Goal: Task Accomplishment & Management: Complete application form

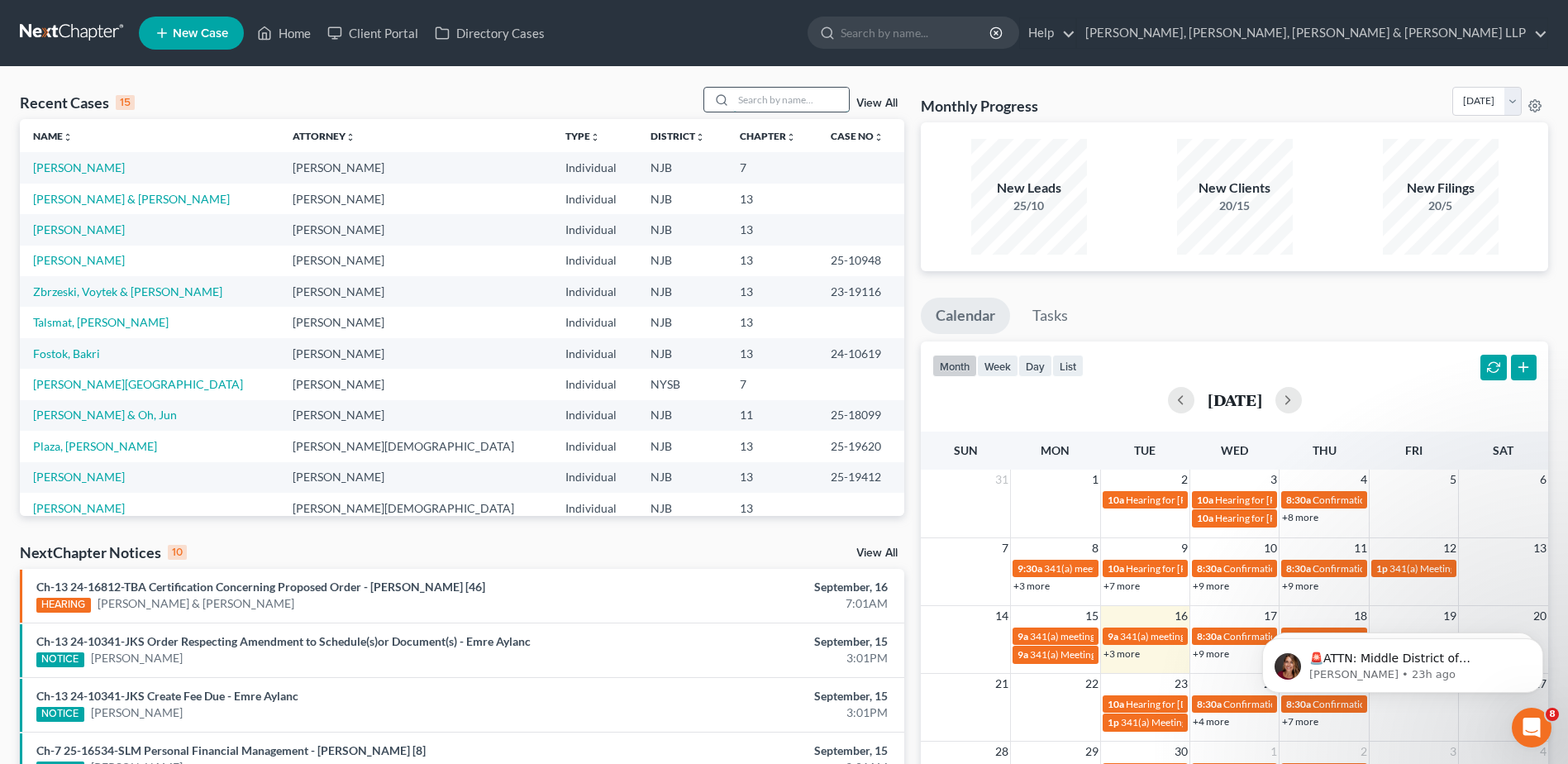
click at [747, 96] on input "search" at bounding box center [790, 99] width 116 height 24
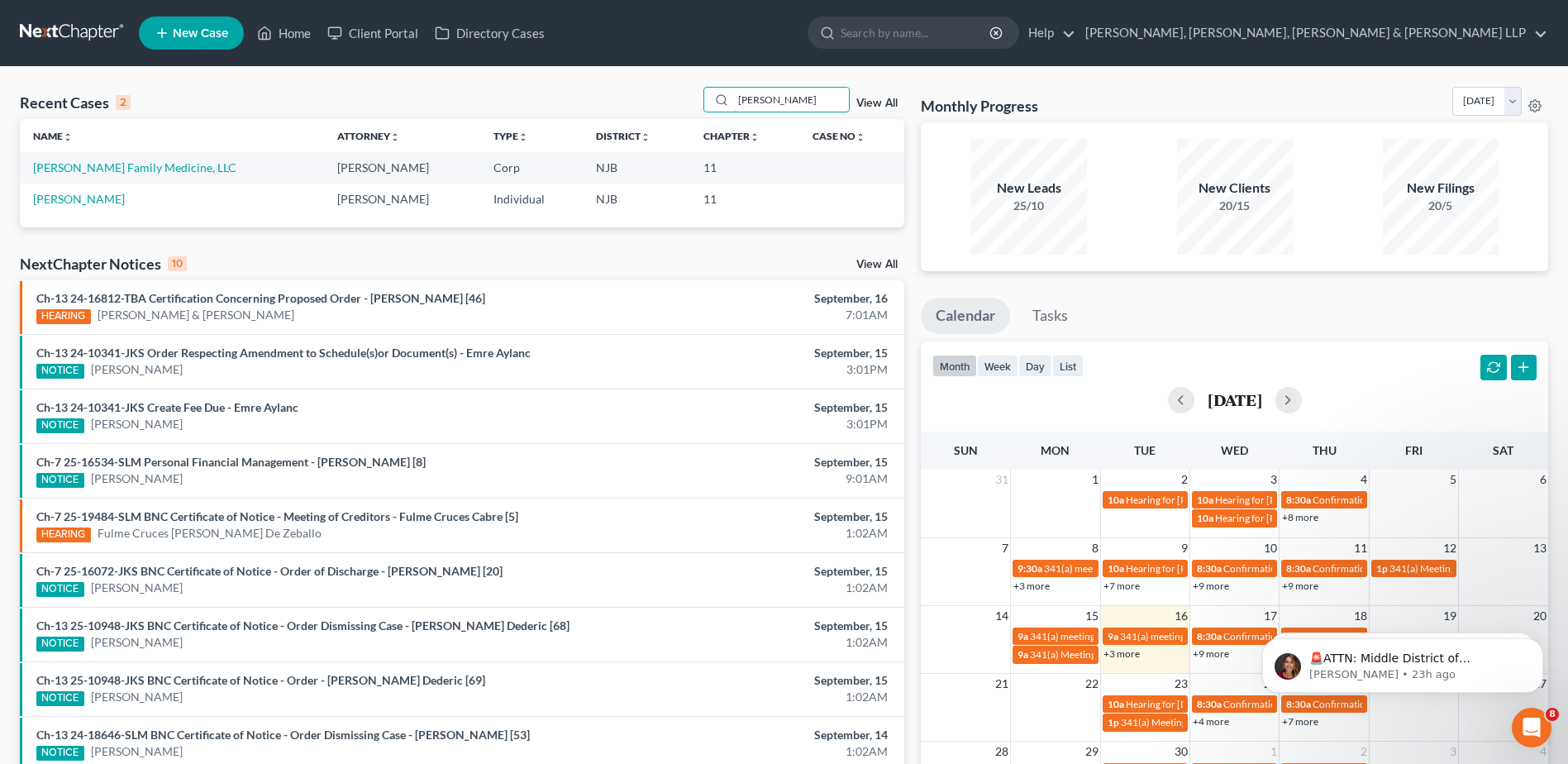
type input "[PERSON_NAME]"
click at [127, 168] on link "[PERSON_NAME] Family Medicine, LLC" at bounding box center [134, 167] width 203 height 14
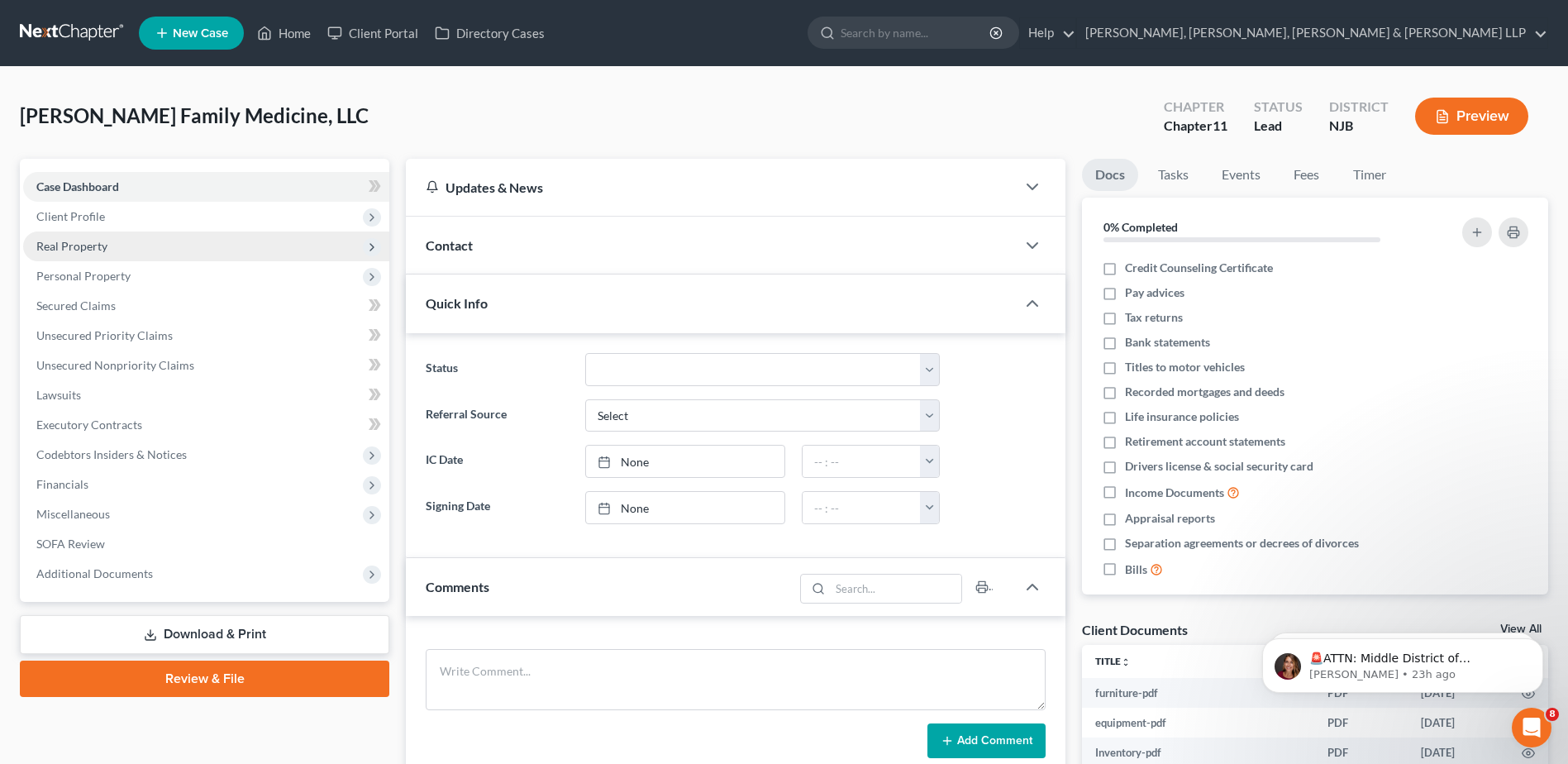
click at [164, 255] on span "Real Property" at bounding box center [206, 247] width 366 height 30
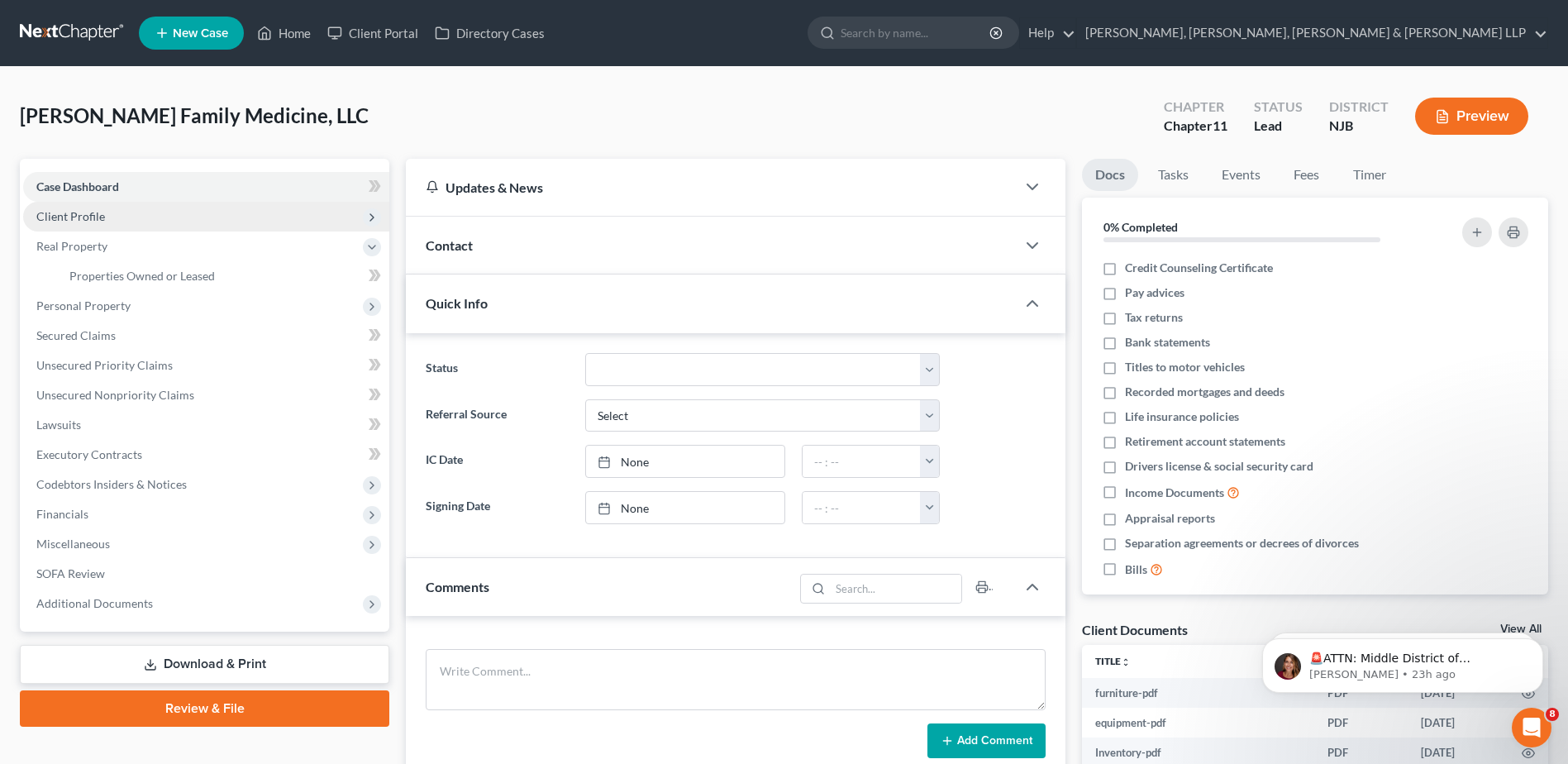
click at [137, 215] on span "Client Profile" at bounding box center [206, 217] width 366 height 30
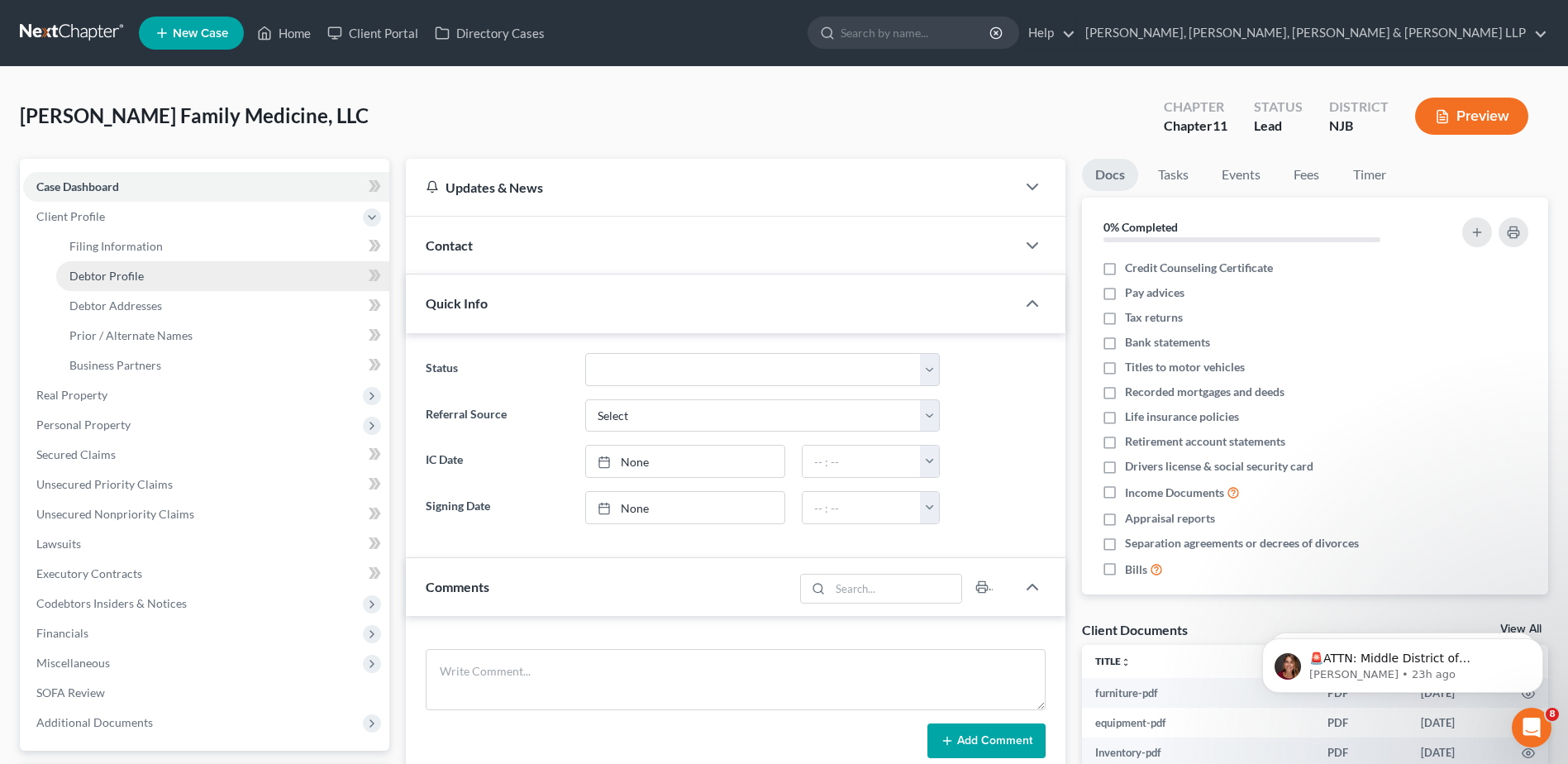
click at [143, 263] on link "Debtor Profile" at bounding box center [223, 276] width 333 height 30
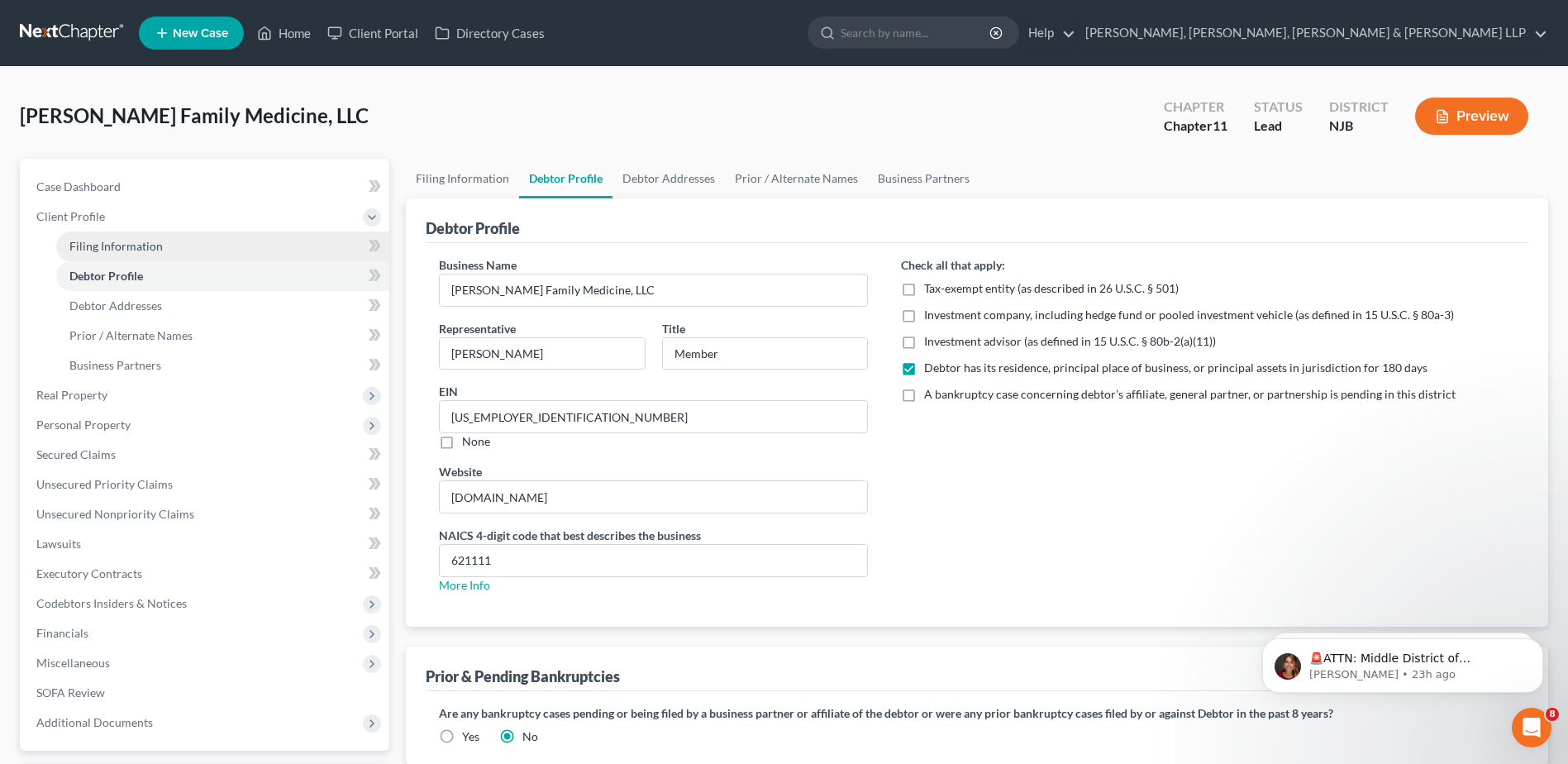
click at [141, 248] on span "Filing Information" at bounding box center [117, 246] width 94 height 14
select select "3"
select select "1"
select select "51"
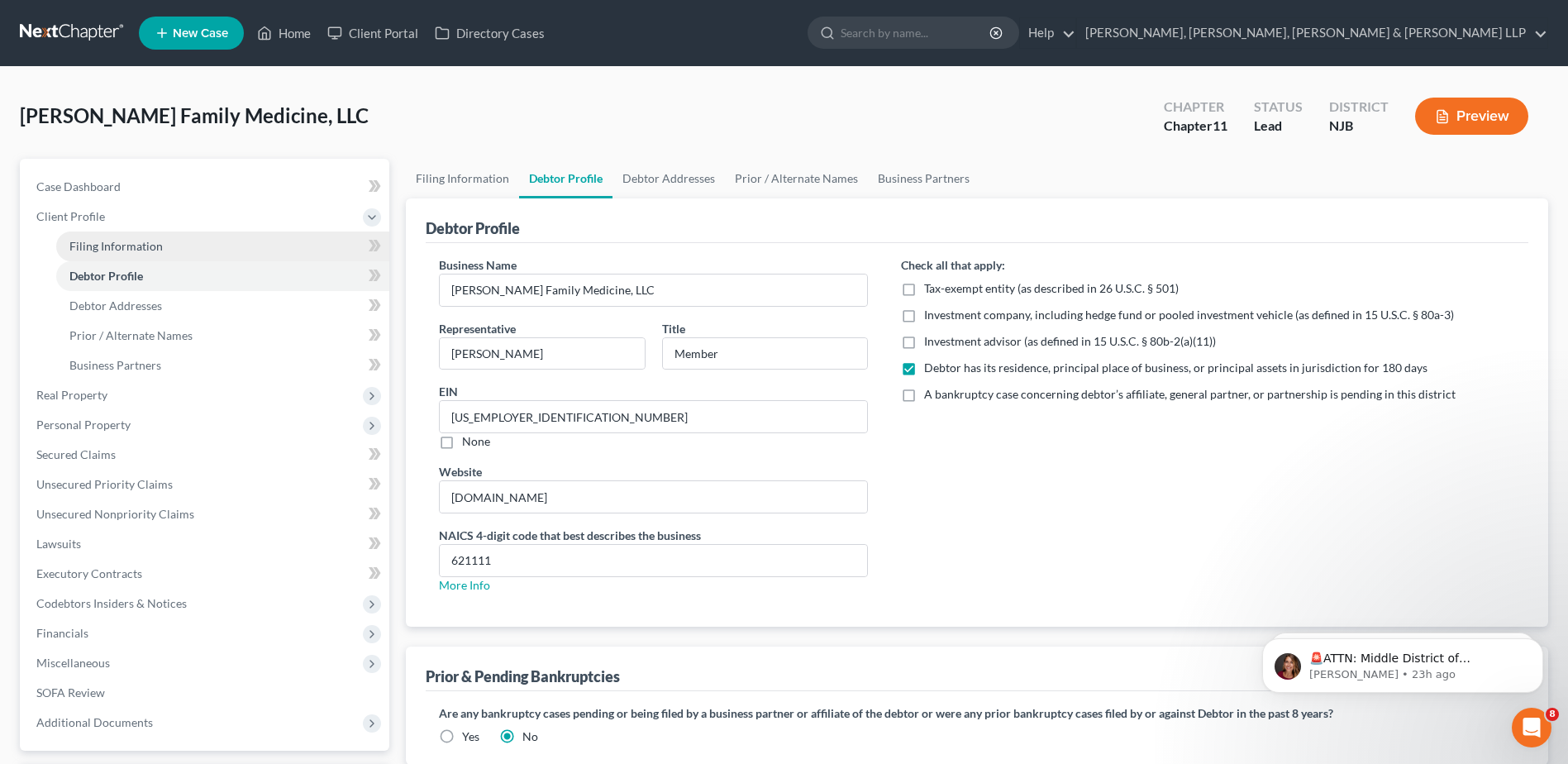
select select "0"
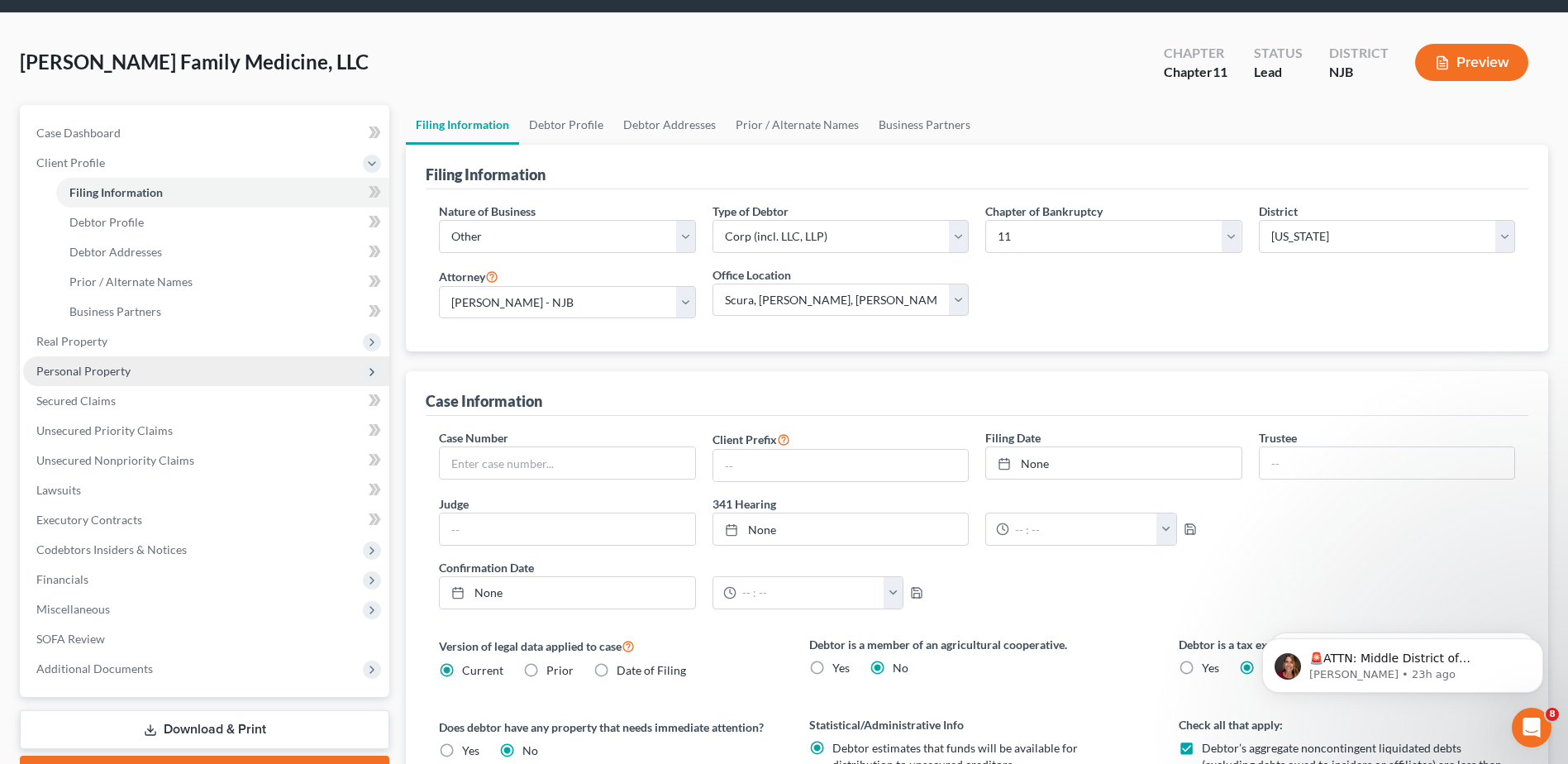
scroll to position [82, 0]
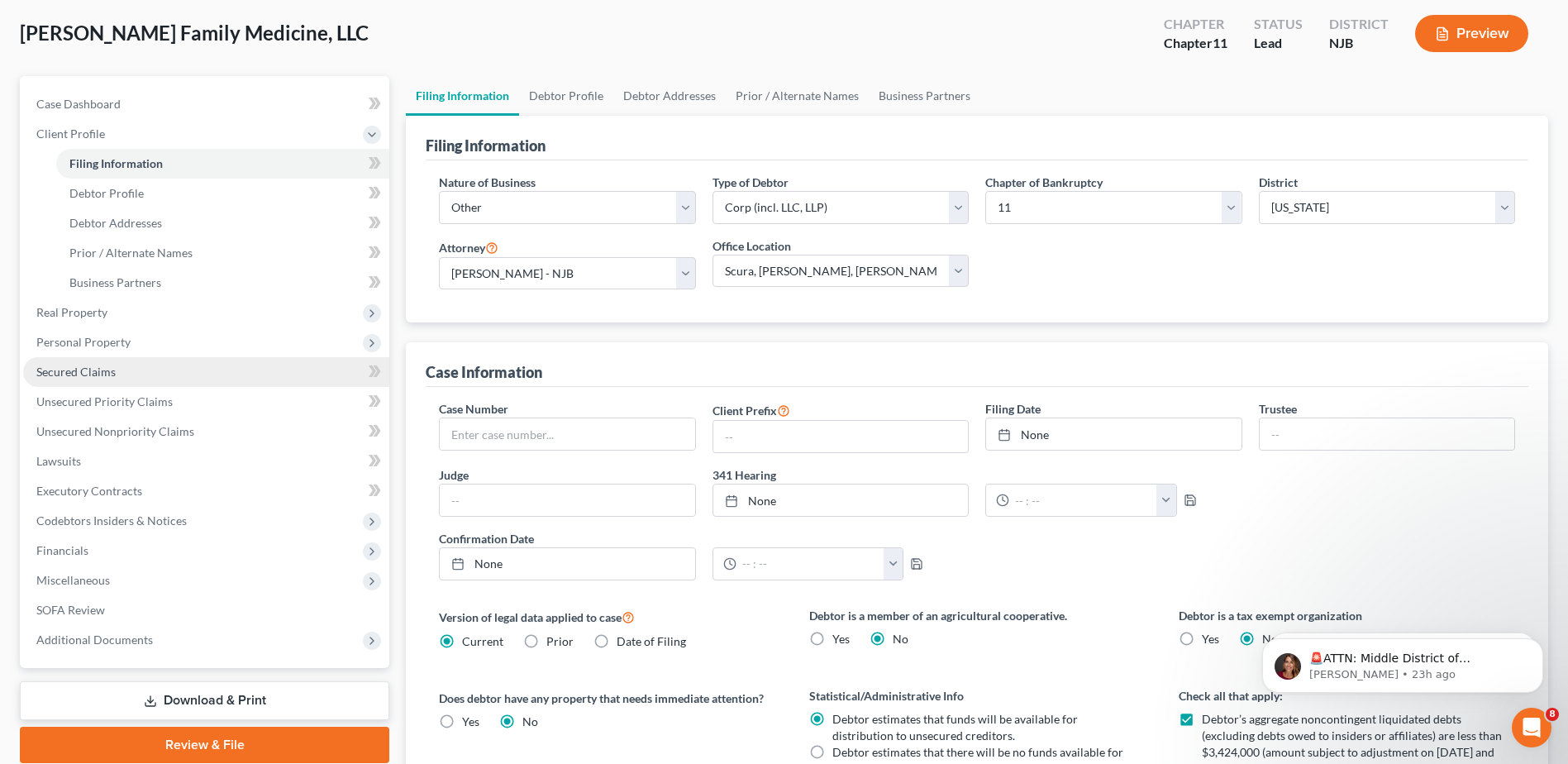
click at [110, 364] on span "Secured Claims" at bounding box center [76, 371] width 80 height 14
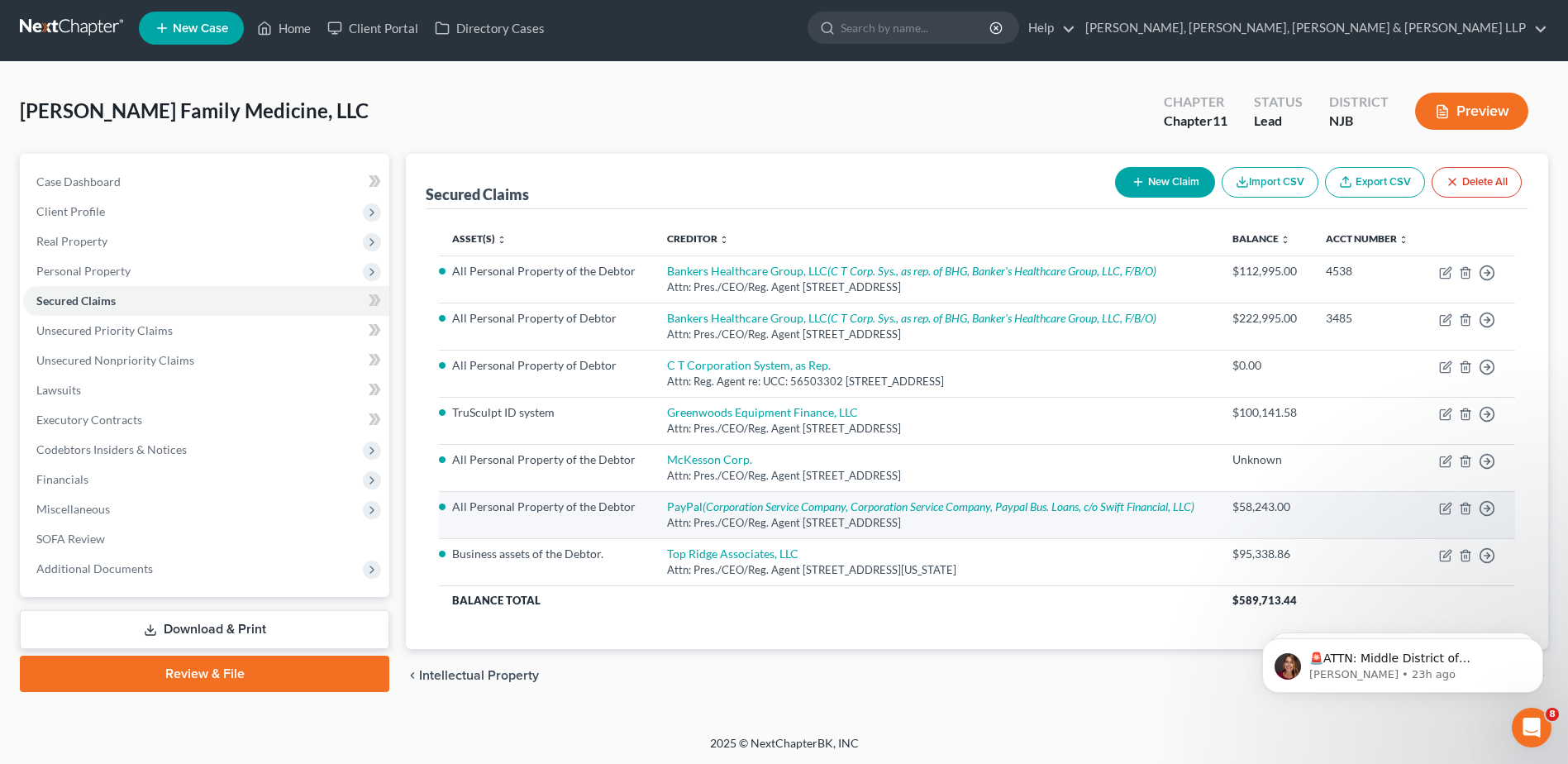
scroll to position [6, 0]
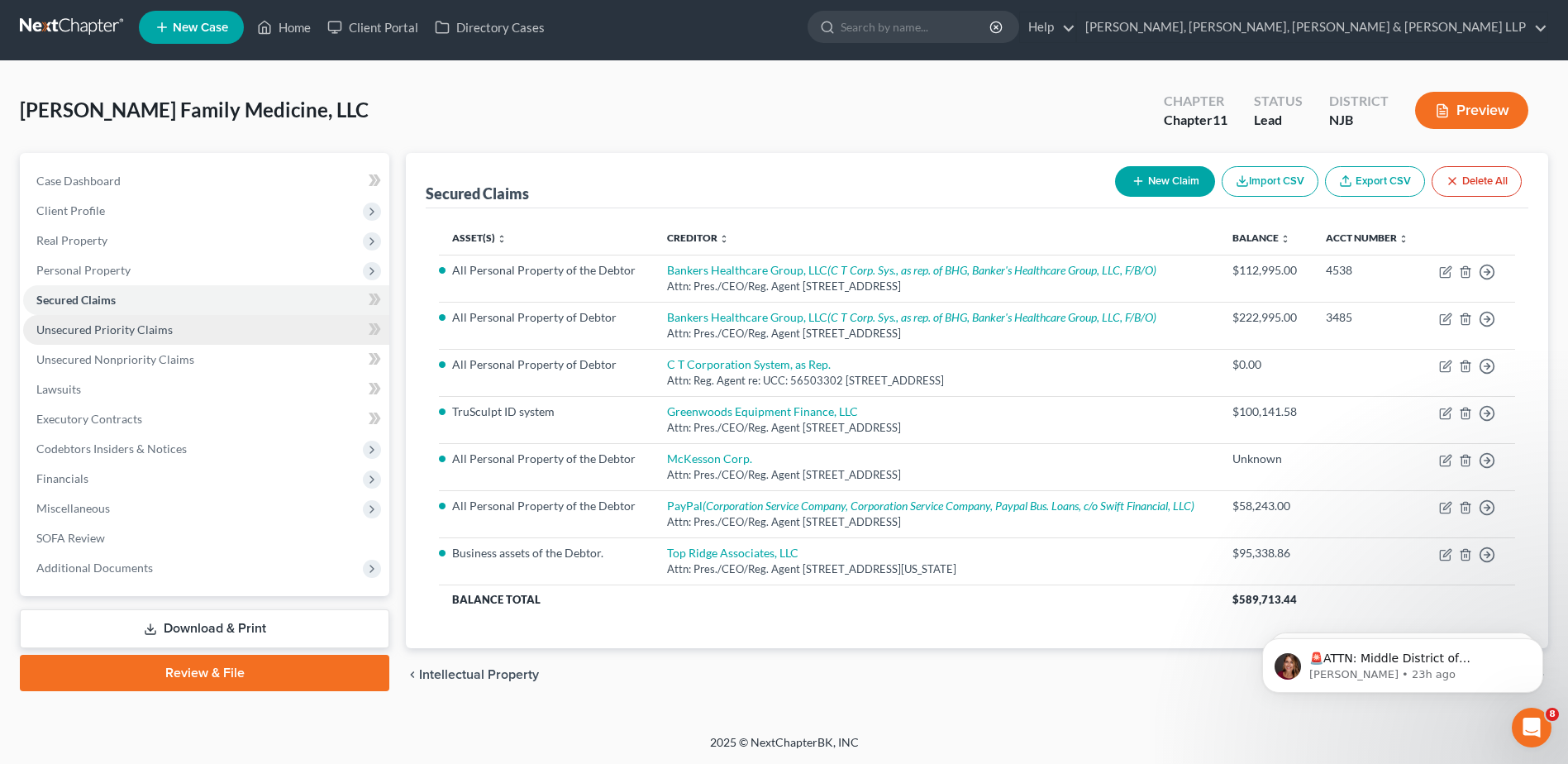
click at [151, 327] on span "Unsecured Priority Claims" at bounding box center [104, 330] width 136 height 14
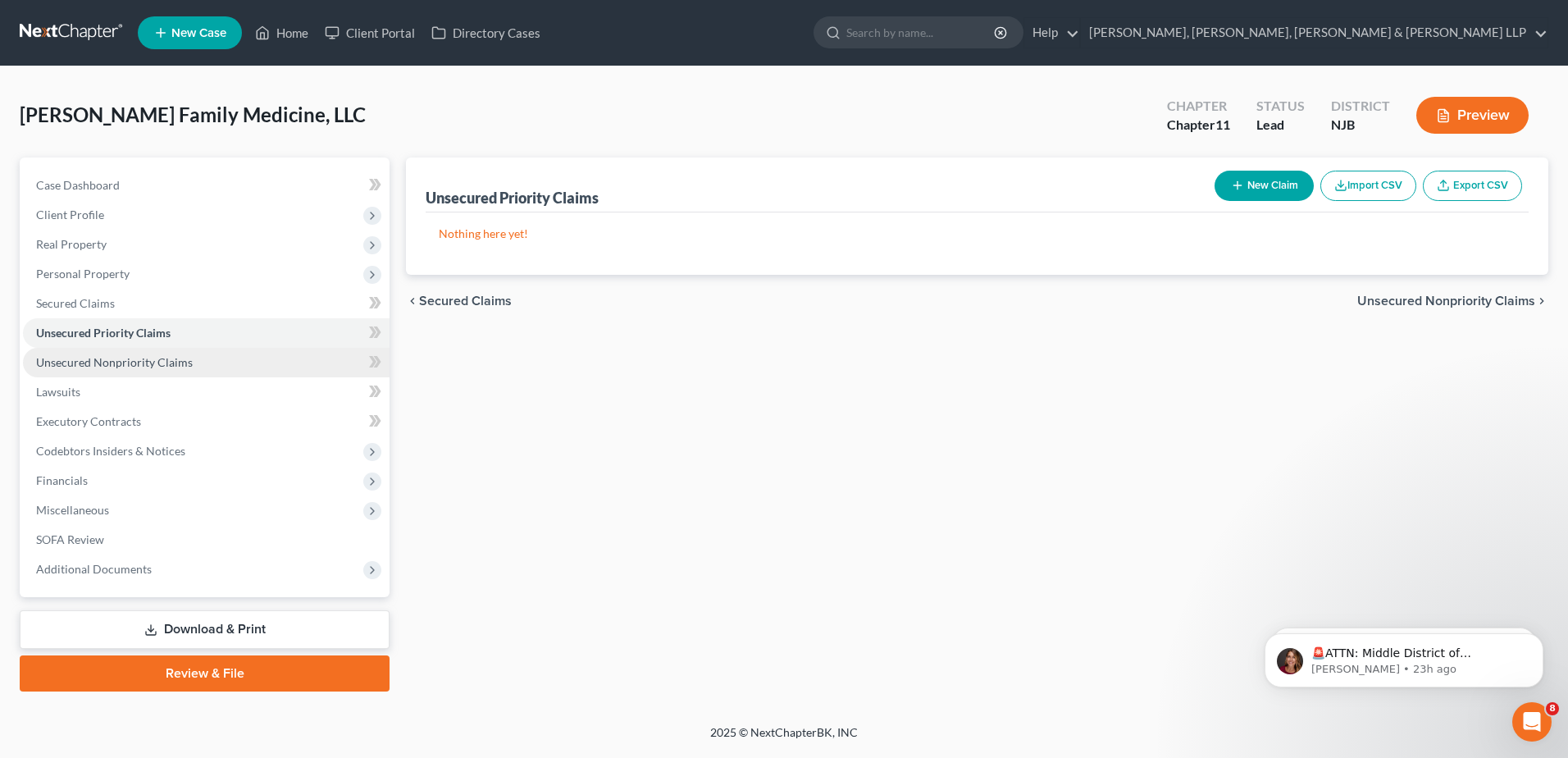
click at [146, 358] on span "Unsecured Nonpriority Claims" at bounding box center [114, 362] width 157 height 14
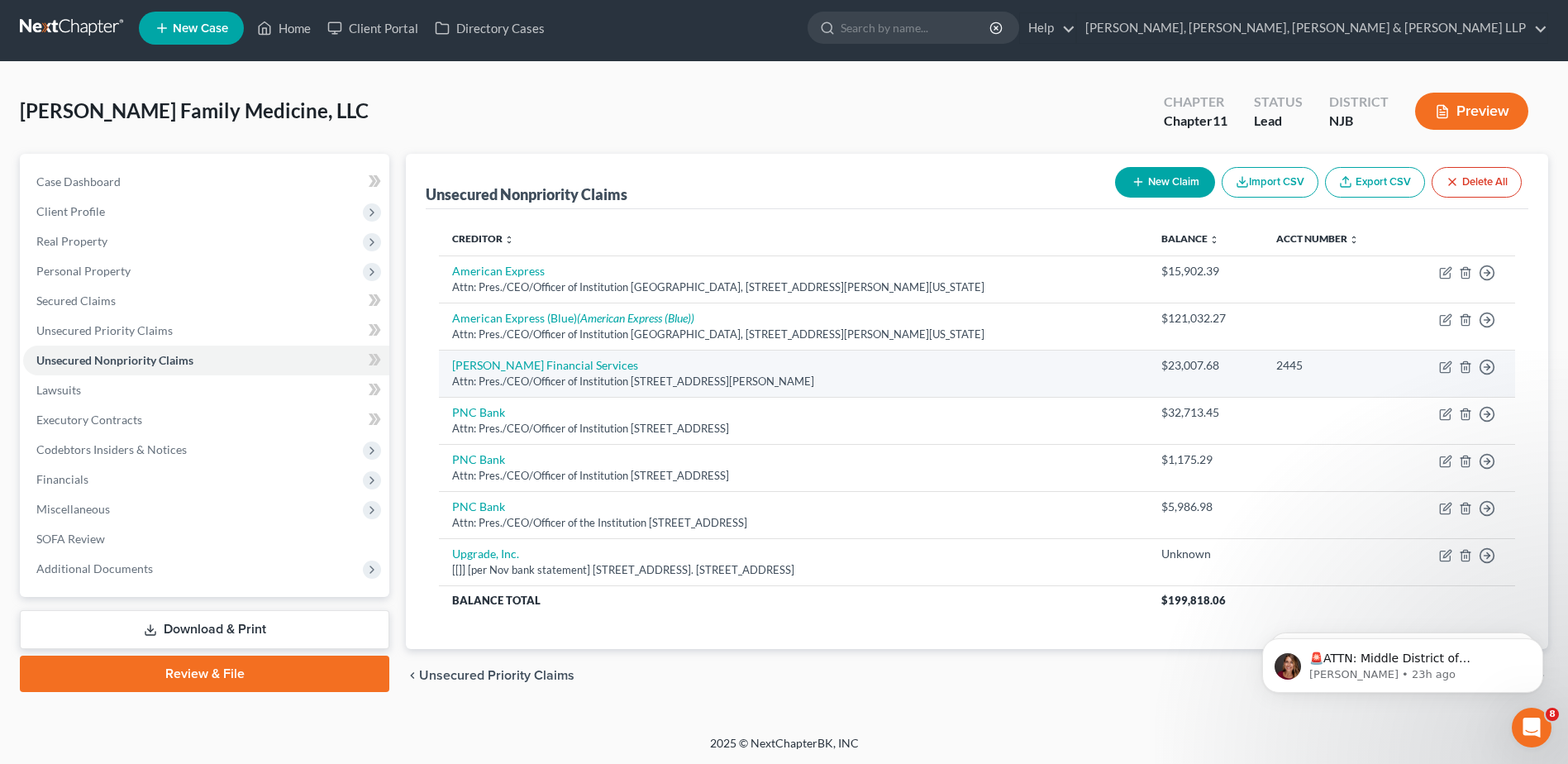
scroll to position [6, 0]
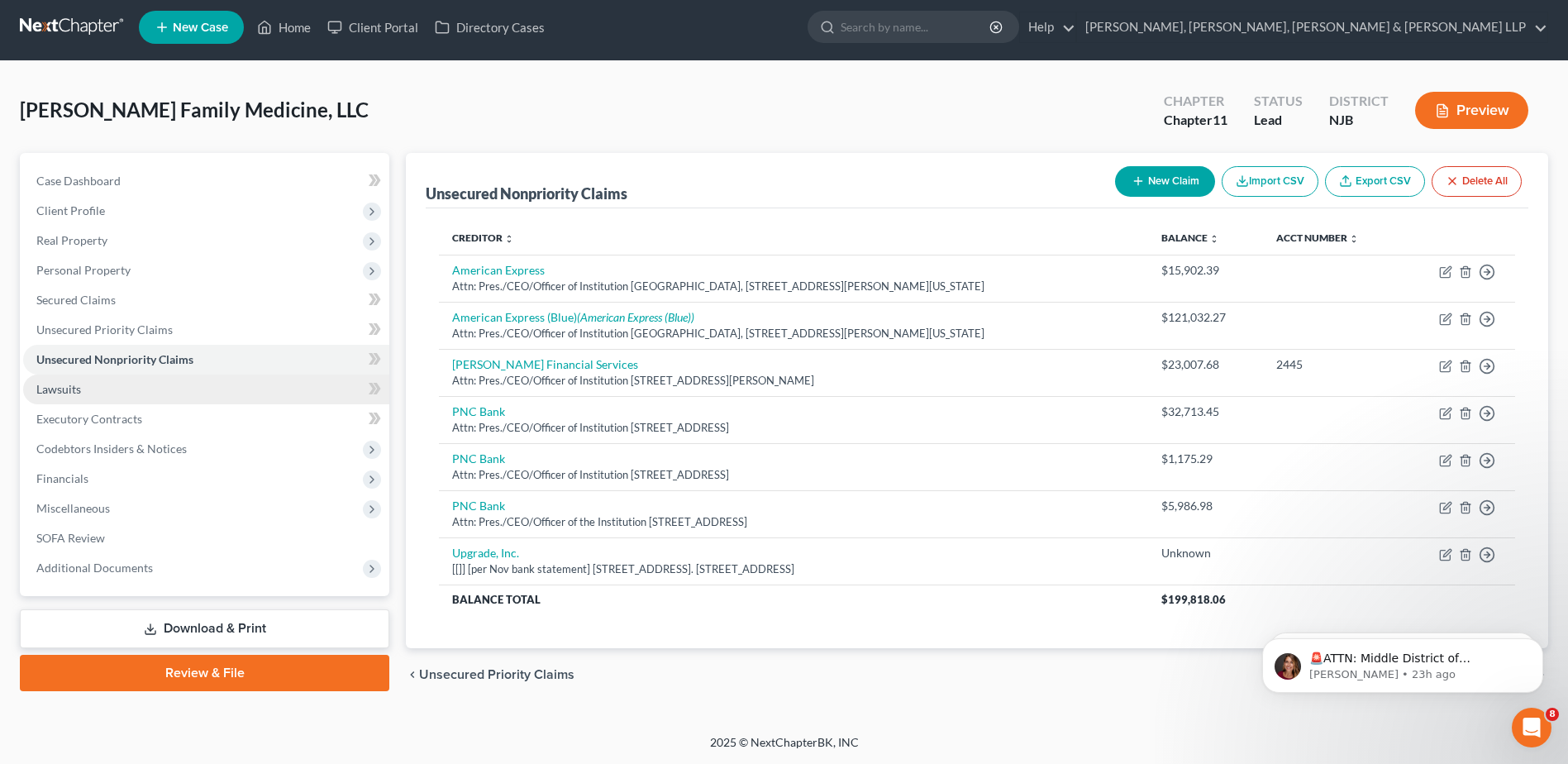
click at [144, 395] on link "Lawsuits" at bounding box center [206, 390] width 366 height 30
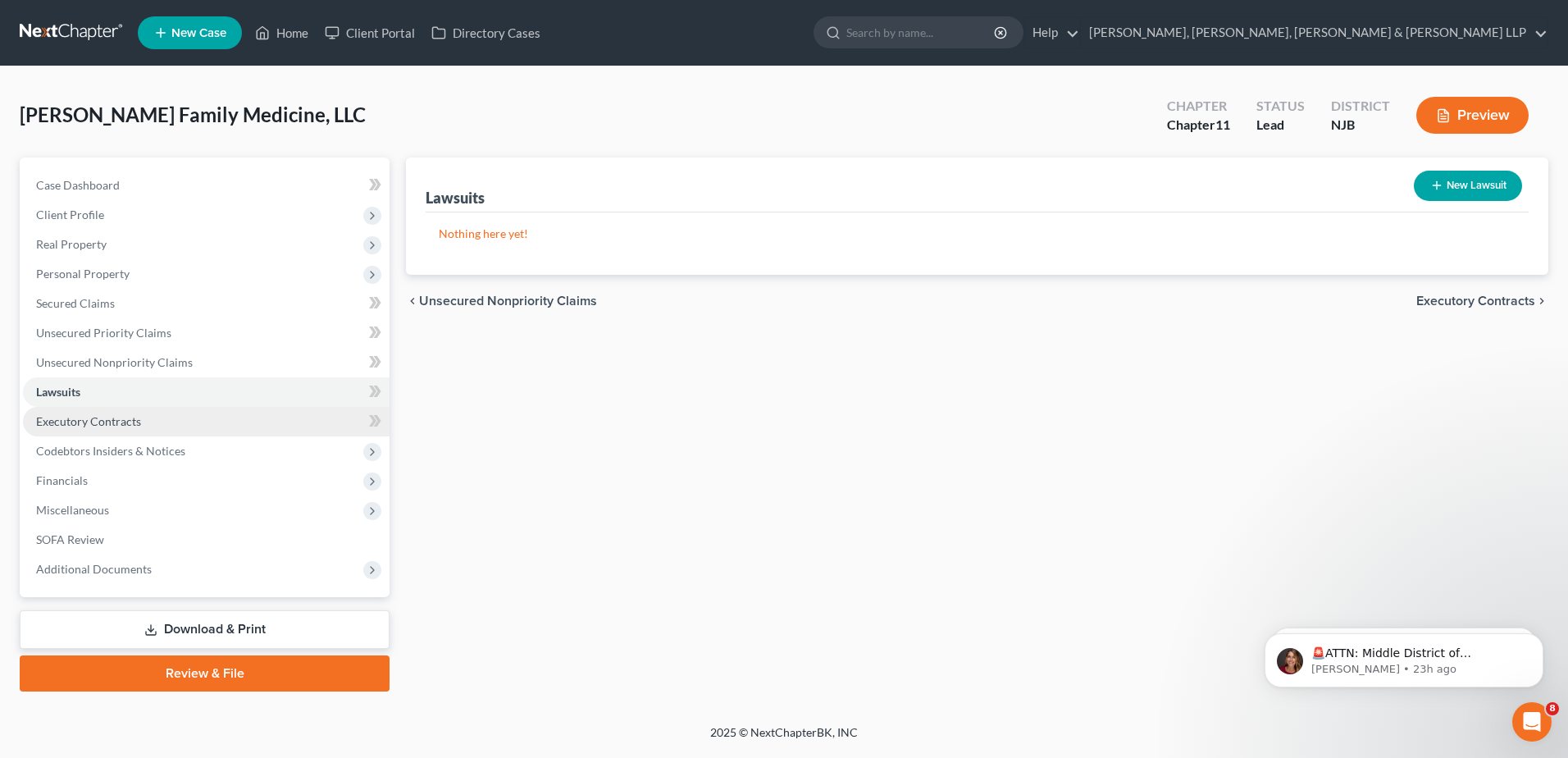
click at [142, 422] on link "Executory Contracts" at bounding box center [206, 422] width 367 height 30
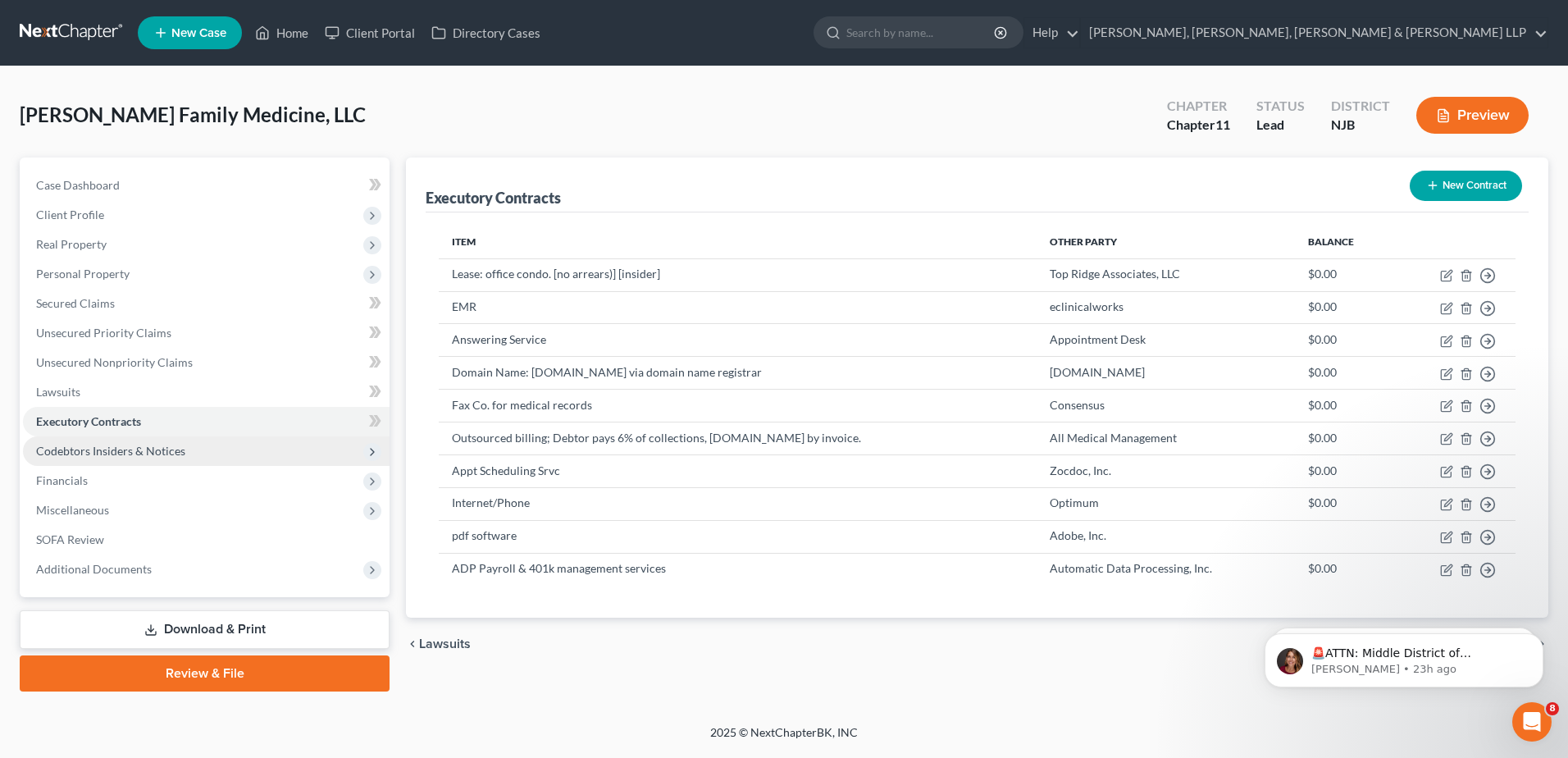
click at [143, 460] on span "Codebtors Insiders & Notices" at bounding box center [206, 451] width 367 height 30
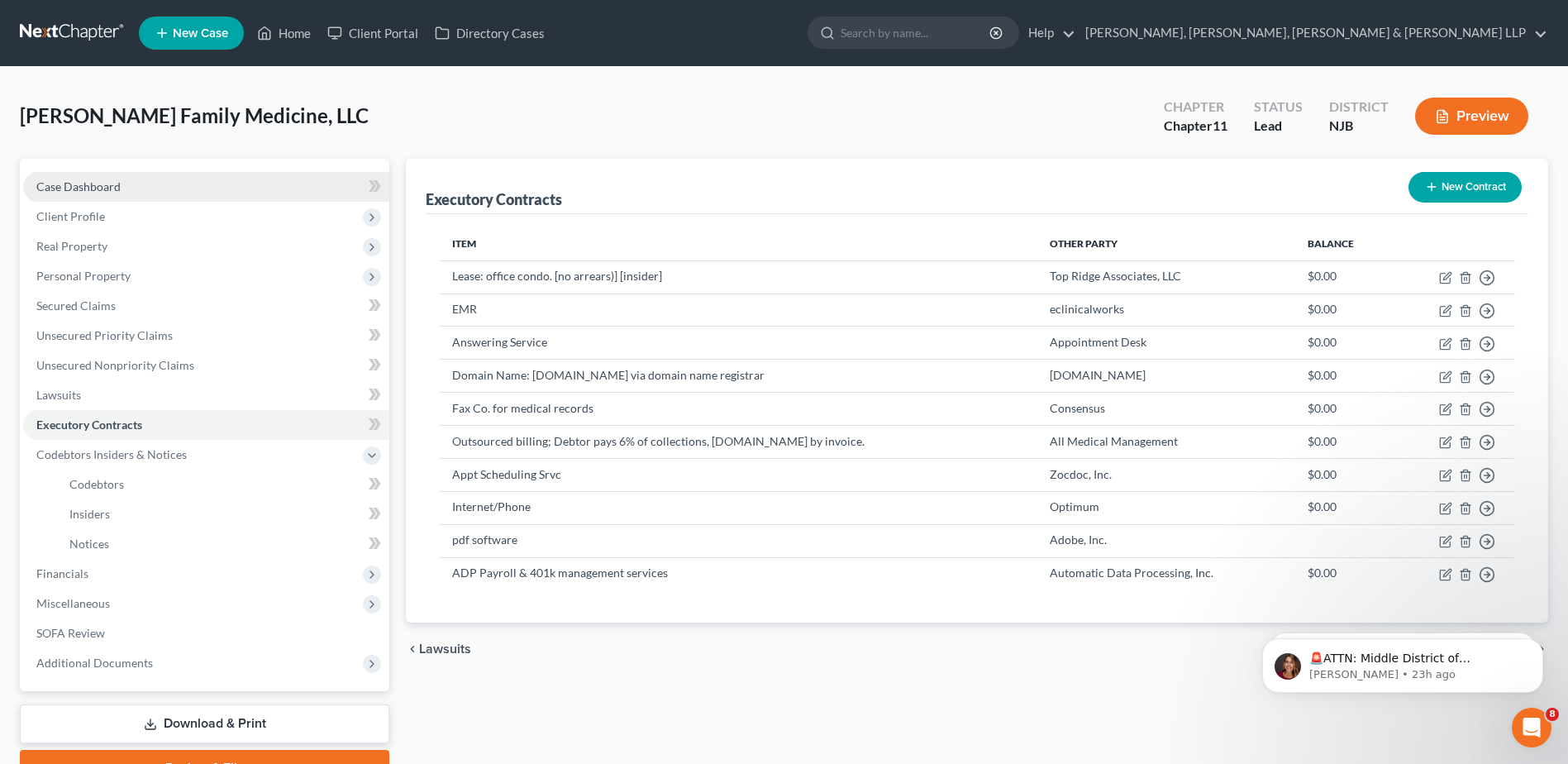
click at [140, 186] on link "Case Dashboard" at bounding box center [206, 187] width 366 height 30
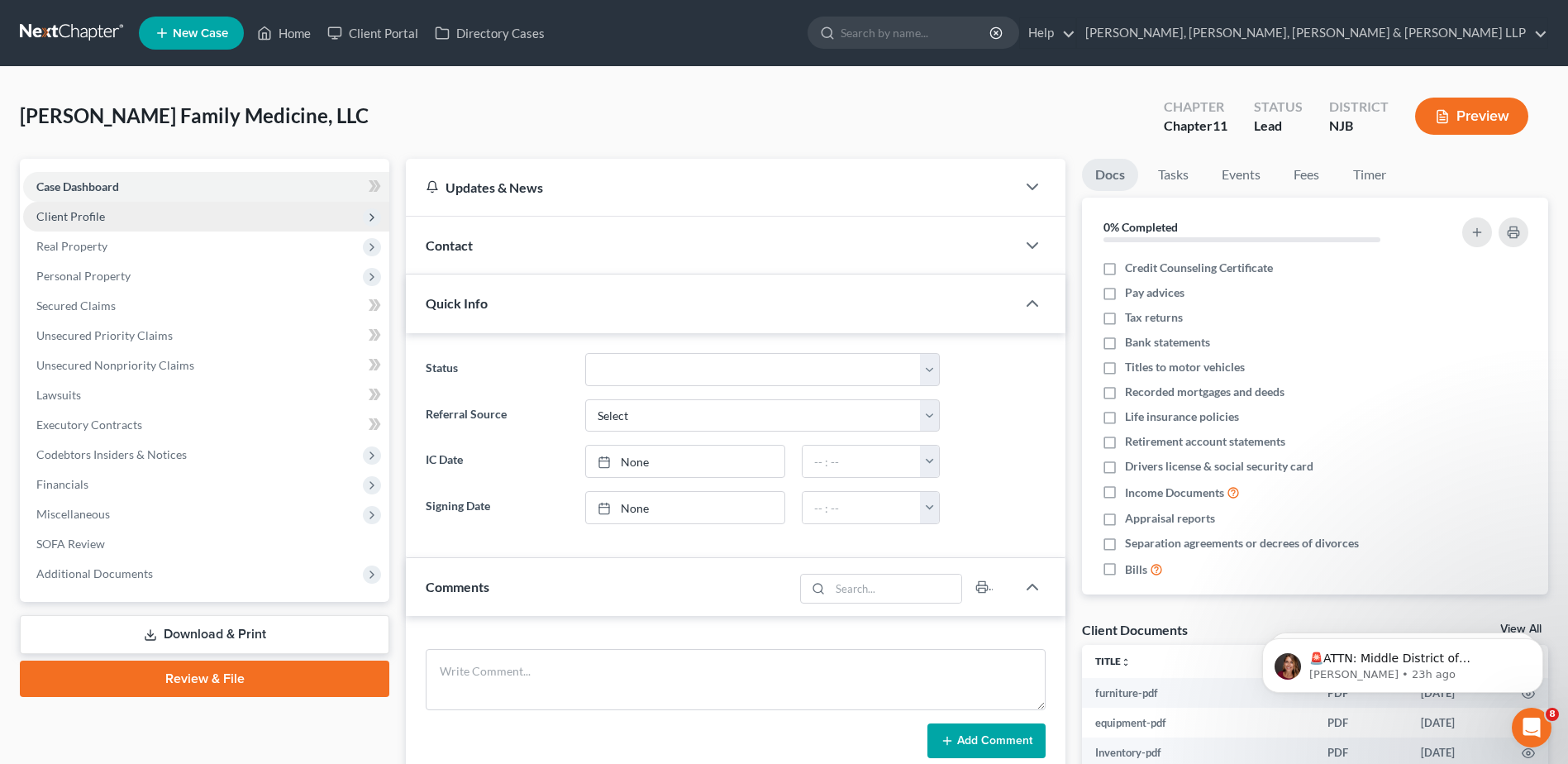
click at [173, 217] on span "Client Profile" at bounding box center [206, 217] width 366 height 30
